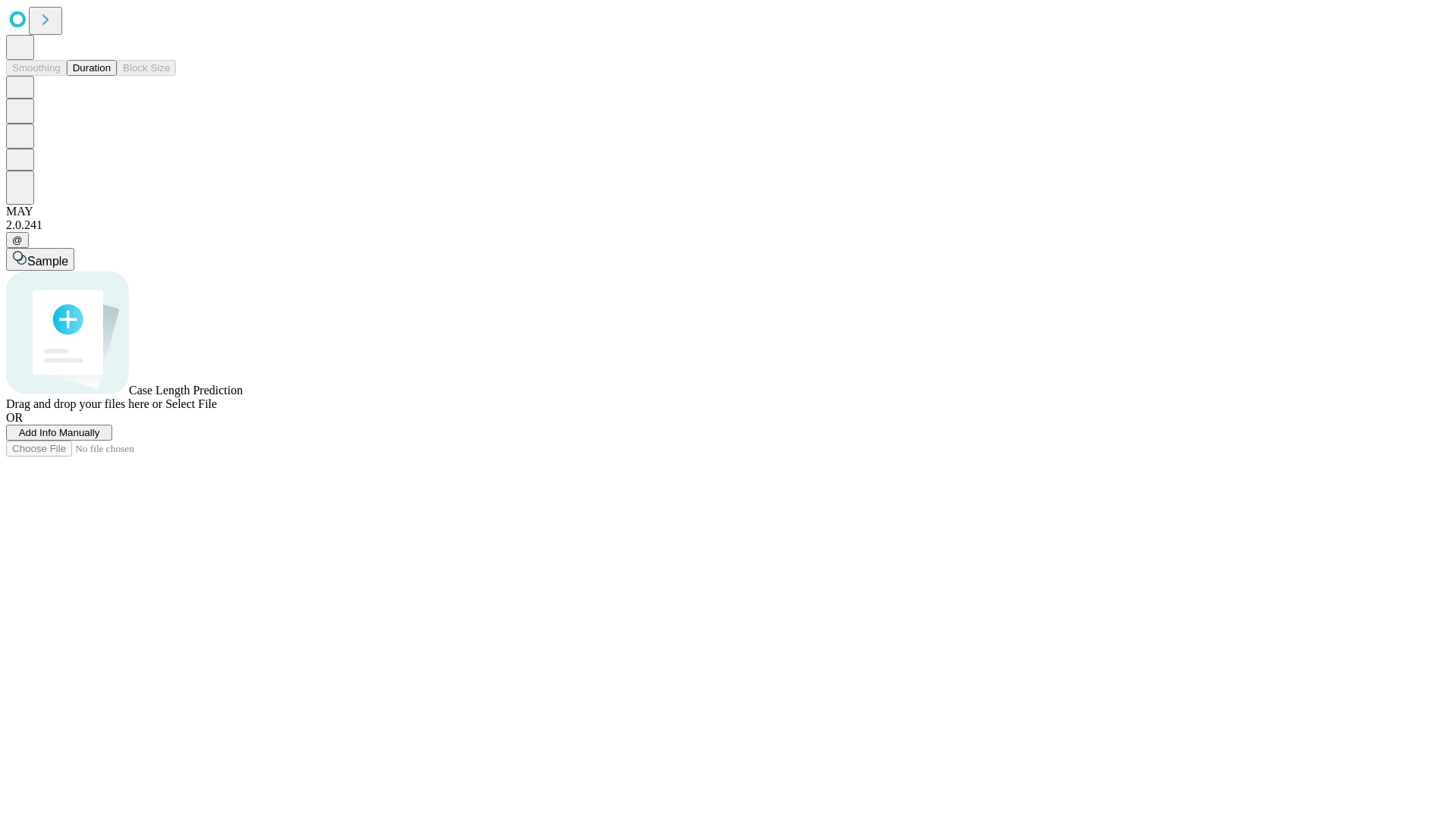
click at [110, 76] on button "Duration" at bounding box center [91, 67] width 50 height 16
click at [217, 411] on span "Select File" at bounding box center [191, 403] width 51 height 13
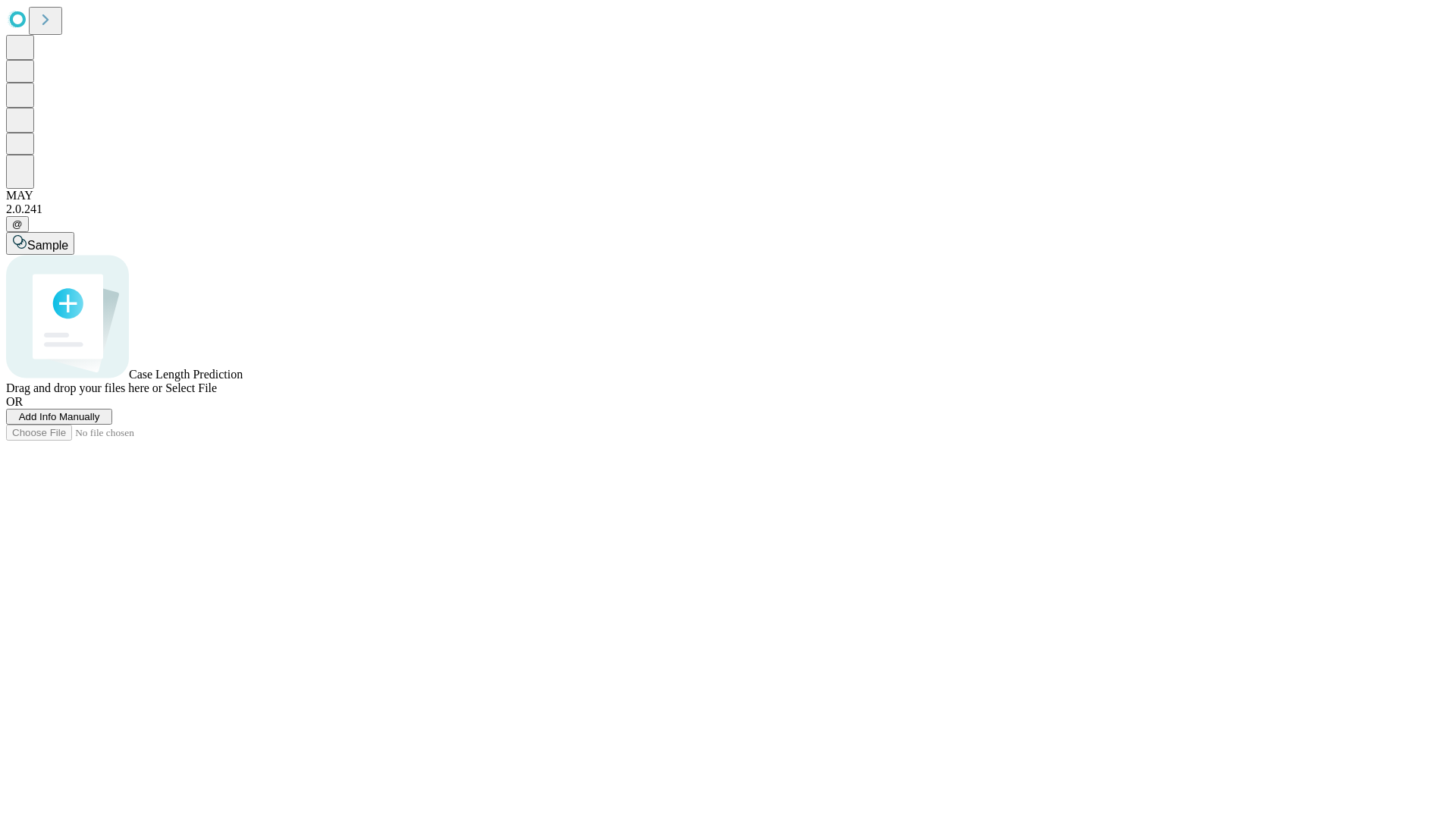
click at [217, 395] on span "Select File" at bounding box center [191, 387] width 51 height 13
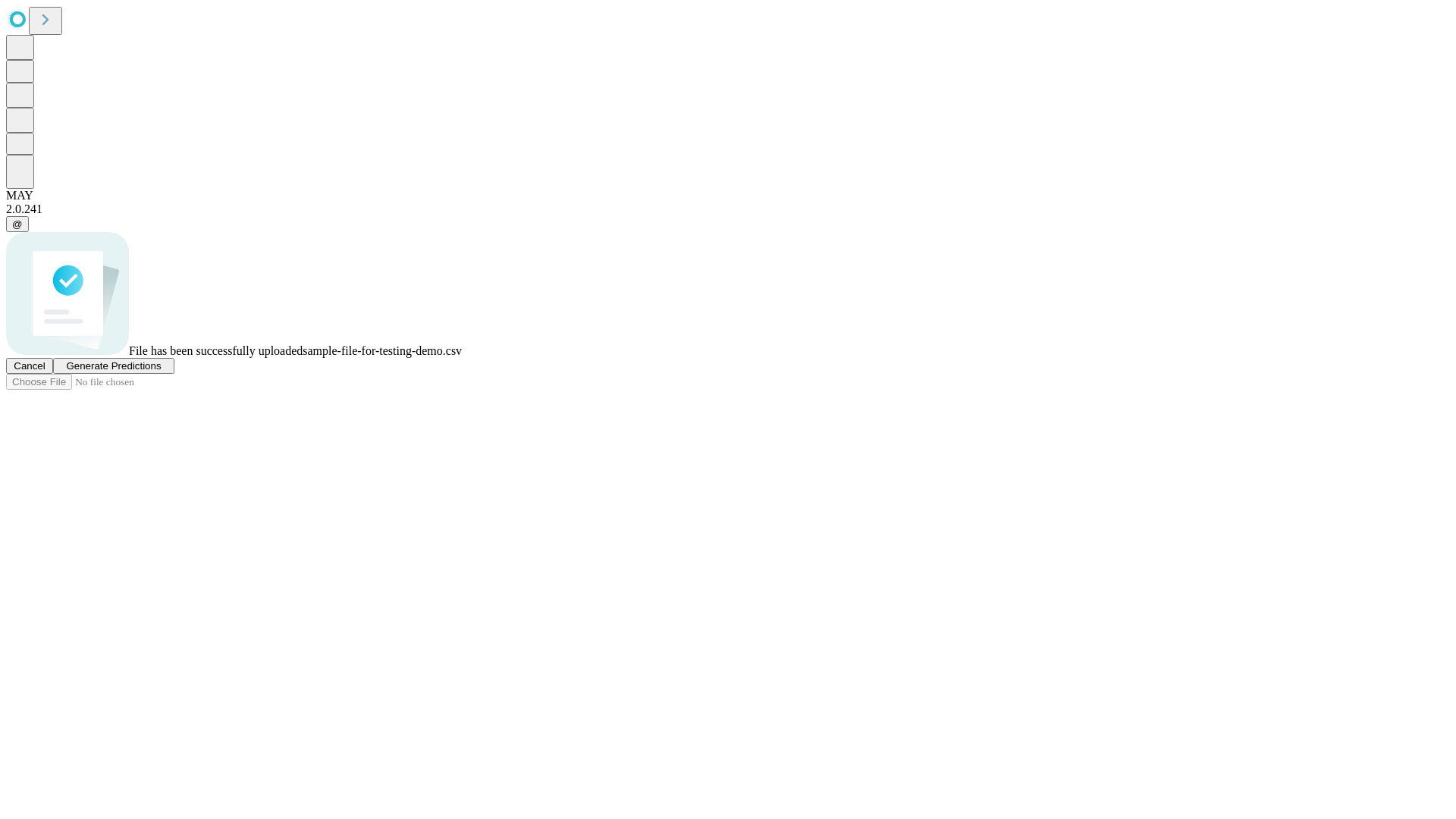
click at [161, 372] on span "Generate Predictions" at bounding box center [113, 365] width 94 height 11
